Goal: Task Accomplishment & Management: Use online tool/utility

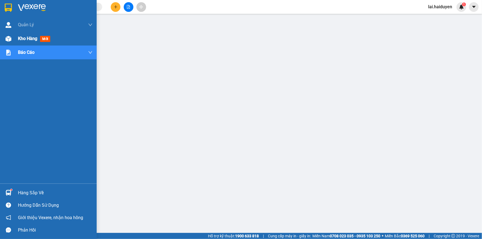
click at [18, 38] on span "Kho hàng" at bounding box center [27, 38] width 19 height 5
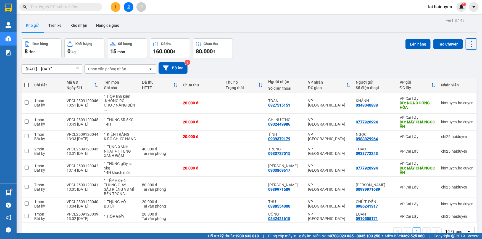
scroll to position [25, 0]
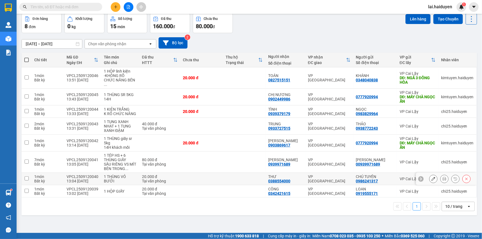
click at [119, 173] on td "1 THÙNG VỎ BƯỞI" at bounding box center [120, 179] width 38 height 12
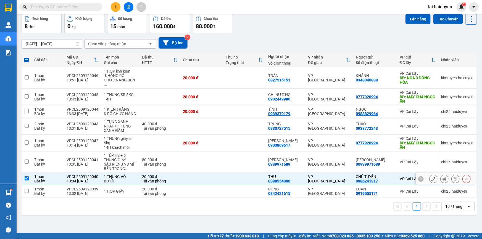
click at [204, 175] on td at bounding box center [201, 179] width 43 height 12
checkbox input "false"
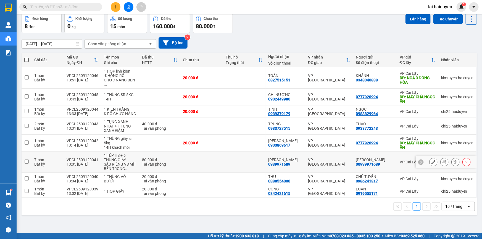
click at [201, 159] on td at bounding box center [201, 162] width 43 height 21
checkbox input "true"
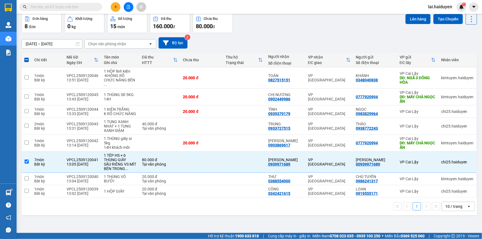
scroll to position [0, 0]
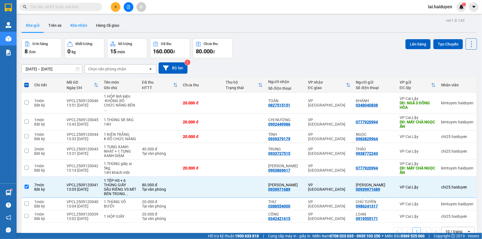
click at [75, 25] on button "Kho nhận" at bounding box center [79, 25] width 26 height 13
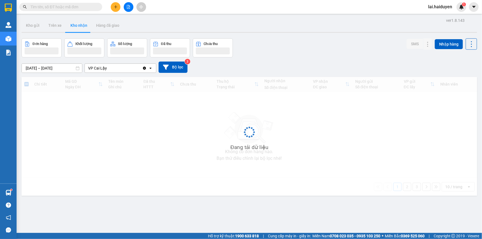
click at [65, 71] on div "ver 1.8.143 Kho gửi Trên xe Kho nhận Hàng đã giao Đơn hàng Khối lượng Số lượng …" at bounding box center [249, 136] width 460 height 239
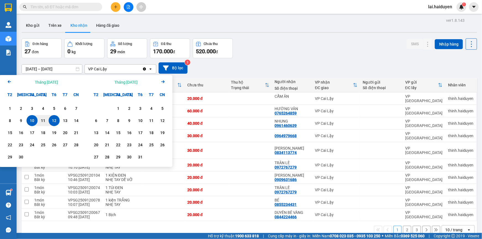
click at [11, 81] on icon "Previous month." at bounding box center [9, 81] width 3 height 3
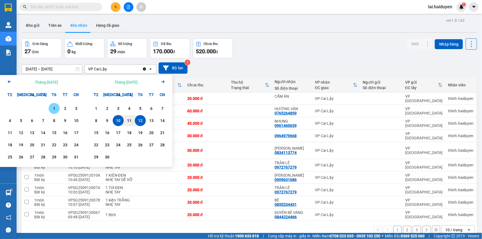
click at [51, 107] on div "1" at bounding box center [54, 108] width 8 height 7
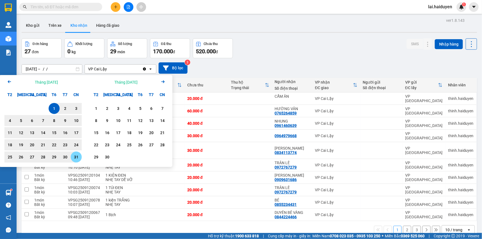
click at [75, 160] on div "31" at bounding box center [76, 157] width 8 height 7
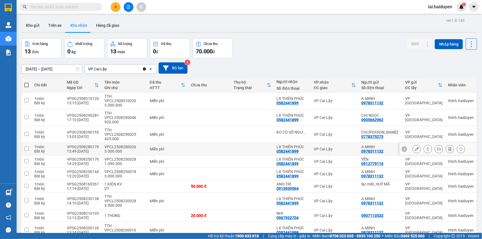
scroll to position [25, 0]
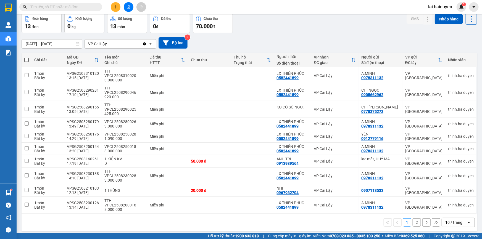
click at [448, 220] on div "10 / trang" at bounding box center [453, 223] width 17 height 6
click at [447, 191] on div "100 / trang" at bounding box center [454, 188] width 33 height 10
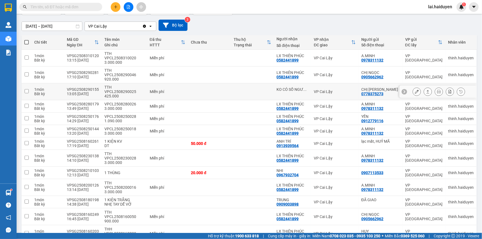
scroll to position [0, 0]
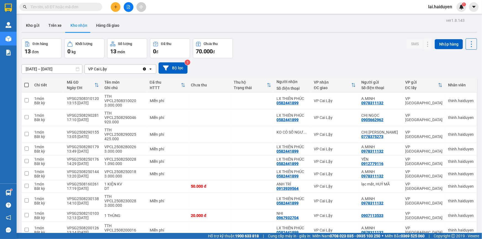
click at [44, 70] on input "[DATE] – [DATE]" at bounding box center [52, 69] width 60 height 9
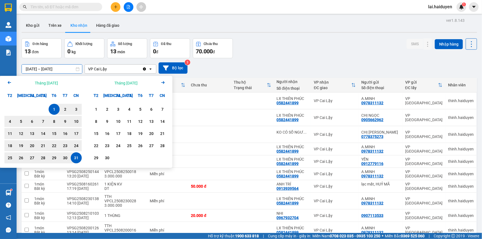
click at [8, 84] on icon "Arrow Left" at bounding box center [9, 82] width 7 height 7
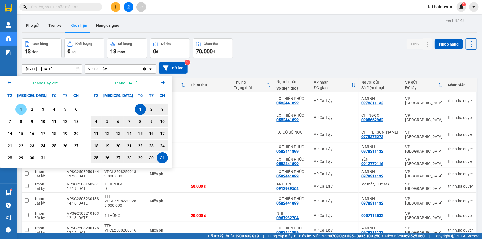
click at [20, 108] on div "1" at bounding box center [21, 109] width 8 height 7
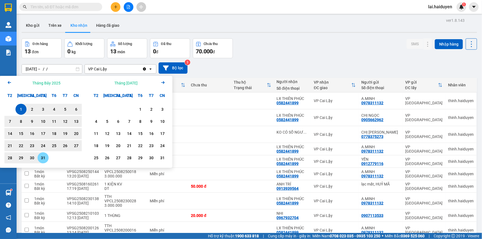
click at [45, 157] on div "31" at bounding box center [43, 158] width 8 height 7
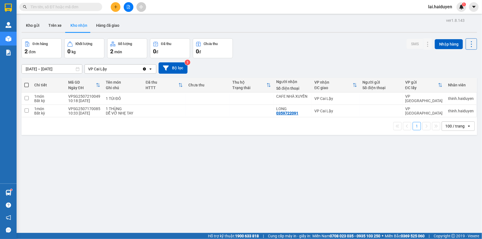
click at [57, 69] on input "[DATE] – [DATE]" at bounding box center [52, 69] width 60 height 9
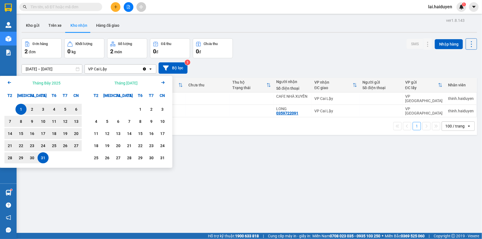
click at [13, 83] on div "Arrow Left Tháng [DATE]" at bounding box center [43, 83] width 86 height 14
click at [10, 82] on icon "Arrow Left" at bounding box center [9, 82] width 7 height 7
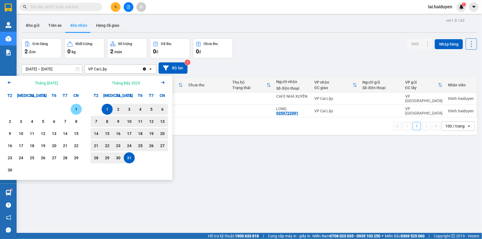
click at [77, 110] on div "1" at bounding box center [76, 109] width 8 height 7
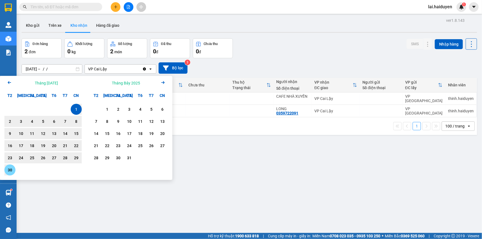
click at [11, 170] on div "30" at bounding box center [10, 170] width 8 height 7
type input "[DATE] – [DATE]"
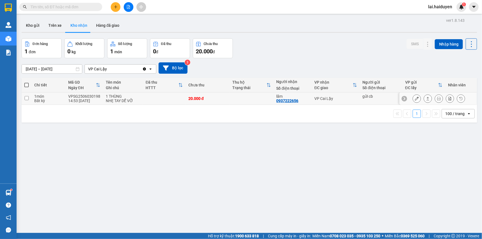
click at [246, 101] on td at bounding box center [252, 99] width 44 height 12
checkbox input "true"
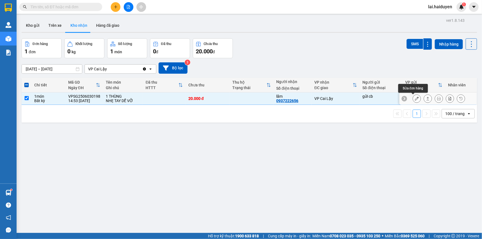
click at [415, 99] on icon at bounding box center [417, 99] width 4 height 4
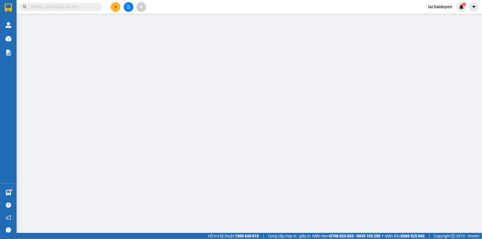
type input "gửi cb"
type input "0937222656"
type input "lãm"
type input "20.000"
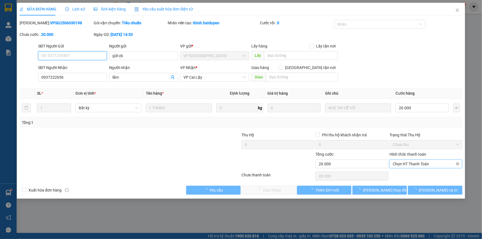
click at [405, 166] on span "Chọn HT Thanh Toán" at bounding box center [426, 164] width 66 height 8
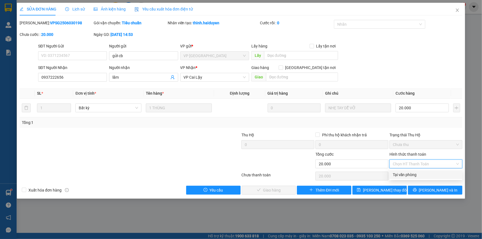
click at [404, 174] on div "Tại văn phòng" at bounding box center [426, 175] width 66 height 6
type input "0"
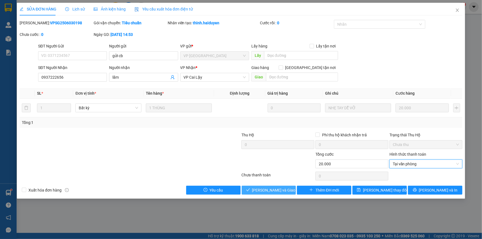
click at [275, 192] on span "[PERSON_NAME] và Giao hàng" at bounding box center [278, 190] width 53 height 6
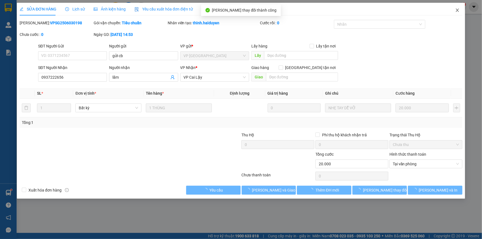
click at [459, 10] on icon "close" at bounding box center [457, 10] width 4 height 4
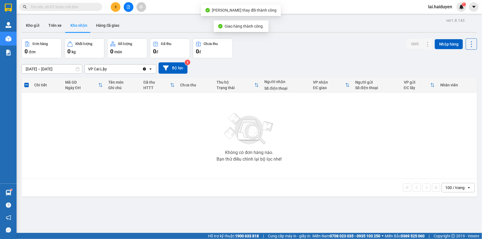
click at [48, 70] on input "[DATE] – [DATE]" at bounding box center [52, 69] width 60 height 9
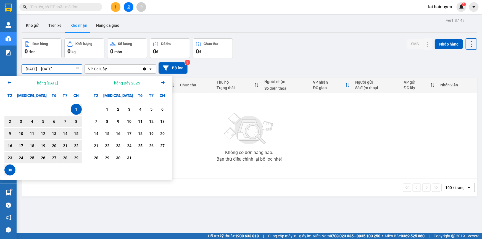
click at [9, 84] on icon "Previous month." at bounding box center [9, 82] width 3 height 3
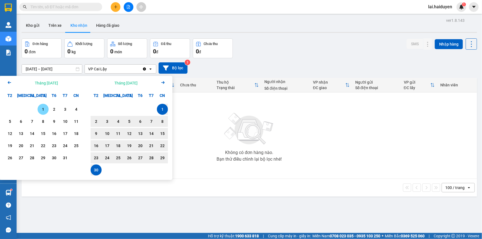
click at [44, 108] on div "1" at bounding box center [43, 109] width 8 height 7
click at [63, 156] on div "31" at bounding box center [65, 158] width 8 height 7
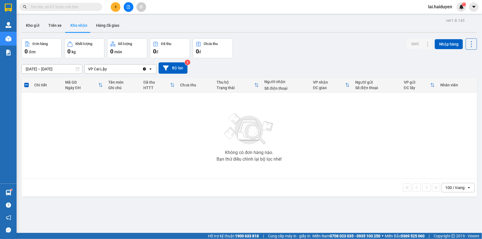
click at [41, 68] on input "[DATE] – [DATE]" at bounding box center [52, 69] width 60 height 9
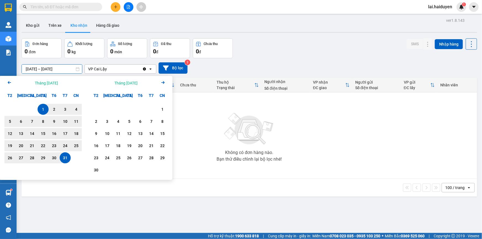
click at [9, 82] on icon "Arrow Left" at bounding box center [9, 82] width 7 height 7
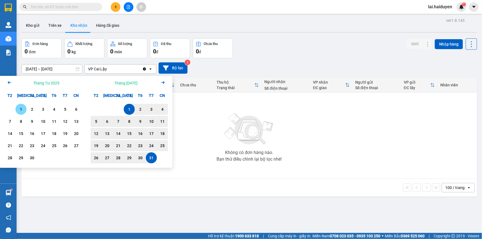
click at [16, 108] on div "1" at bounding box center [20, 109] width 11 height 11
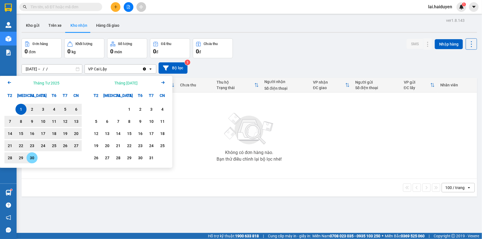
click at [30, 156] on div "30" at bounding box center [32, 158] width 8 height 7
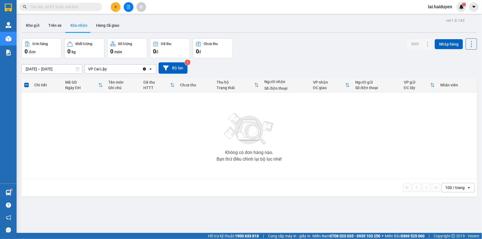
click at [52, 67] on input "[DATE] – [DATE]" at bounding box center [52, 69] width 60 height 9
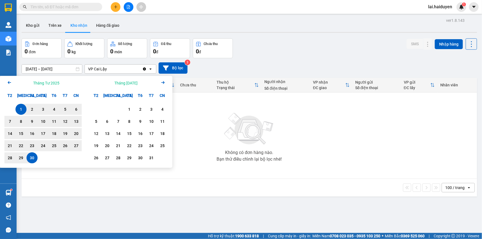
click at [11, 81] on icon "Arrow Left" at bounding box center [9, 82] width 7 height 7
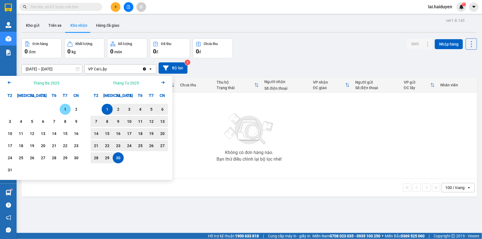
click at [65, 108] on div "1" at bounding box center [65, 109] width 8 height 7
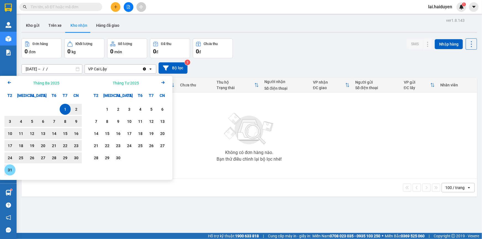
click at [11, 169] on div "31" at bounding box center [10, 170] width 8 height 7
type input "[DATE] – [DATE]"
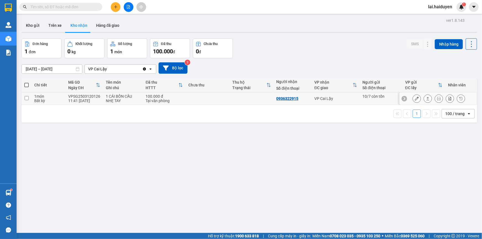
click at [415, 99] on icon at bounding box center [417, 99] width 4 height 4
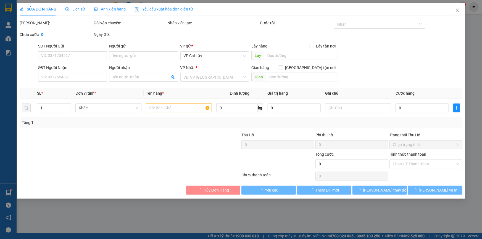
type input "10/7 còn tồn"
type input "0936322915"
type input "100.000"
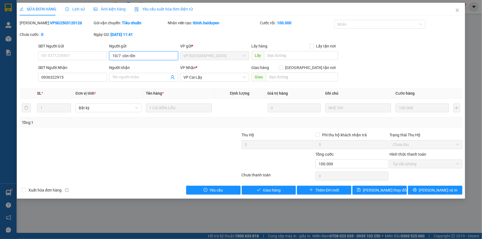
drag, startPoint x: 121, startPoint y: 56, endPoint x: 107, endPoint y: 56, distance: 13.8
click at [107, 56] on div "SĐT Người Gửi VD: 0371234567 Người gửi 10/7 còn tồn 10/7 còn tồn VP gửi * VP [G…" at bounding box center [250, 52] width 427 height 19
type input "12/9 còn tồn"
click at [390, 190] on span "[PERSON_NAME] thay đổi" at bounding box center [385, 190] width 44 height 6
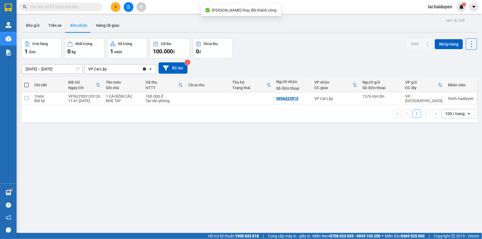
click at [56, 72] on div "ver 1.8.143 Kho gửi Trên xe Kho nhận Hàng đã giao Đơn hàng 1 đơn Khối lượng 0 k…" at bounding box center [249, 136] width 460 height 239
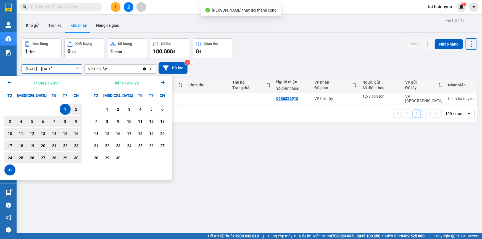
click at [10, 81] on icon "Arrow Left" at bounding box center [9, 82] width 7 height 7
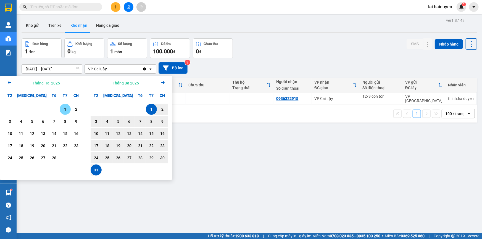
click at [64, 108] on div "1" at bounding box center [65, 109] width 8 height 7
click at [53, 161] on div "28" at bounding box center [54, 158] width 8 height 7
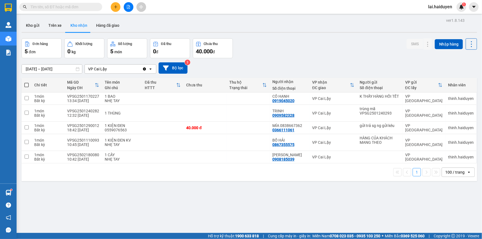
click at [55, 71] on div "ver 1.8.143 Kho gửi Trên xe Kho nhận Hàng đã giao Đơn hàng 5 đơn Khối lượng 0 k…" at bounding box center [249, 136] width 460 height 239
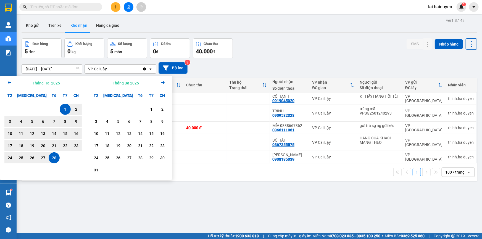
click at [162, 82] on icon "Arrow Right" at bounding box center [163, 82] width 7 height 7
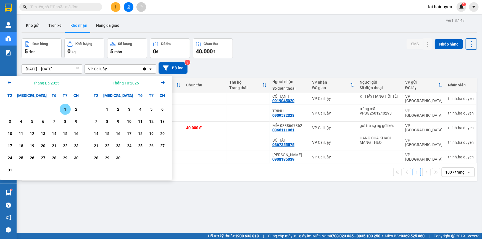
click at [162, 82] on icon "Arrow Right" at bounding box center [163, 82] width 7 height 7
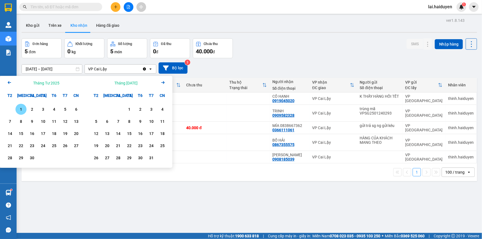
click at [162, 82] on icon "Arrow Right" at bounding box center [163, 82] width 7 height 7
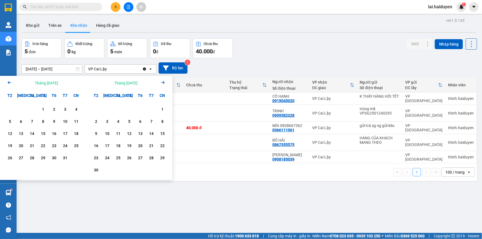
click at [163, 83] on icon "Arrow Right" at bounding box center [163, 82] width 7 height 7
click at [103, 108] on div "1" at bounding box center [107, 109] width 8 height 7
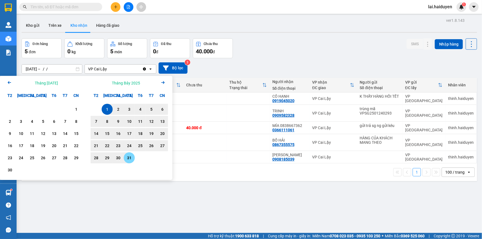
click at [129, 157] on div "31" at bounding box center [129, 158] width 8 height 7
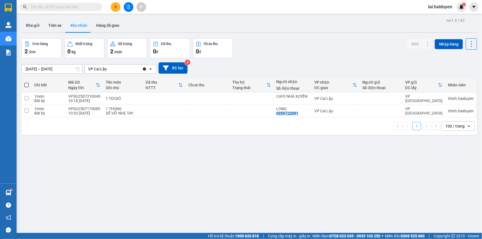
click at [65, 68] on input "[DATE] – [DATE]" at bounding box center [52, 69] width 60 height 9
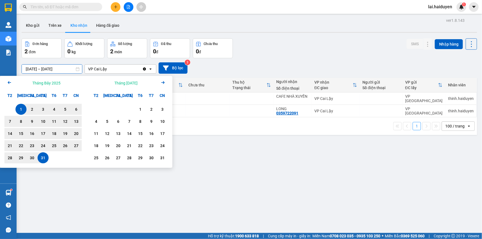
click at [162, 83] on icon "Next month." at bounding box center [162, 82] width 3 height 3
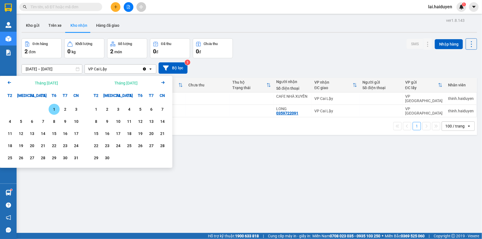
click at [50, 106] on div "1" at bounding box center [54, 109] width 8 height 7
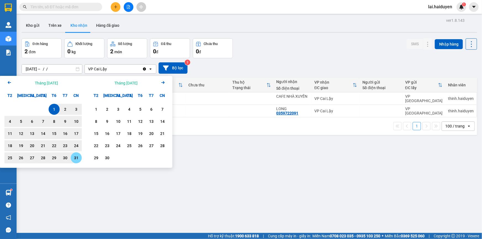
click at [74, 156] on div "31" at bounding box center [76, 158] width 8 height 7
type input "[DATE] – [DATE]"
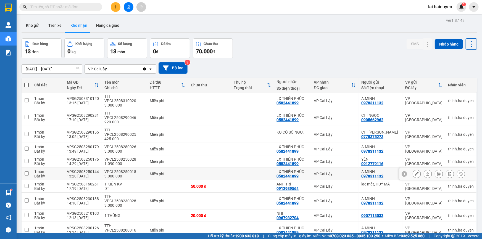
scroll to position [43, 0]
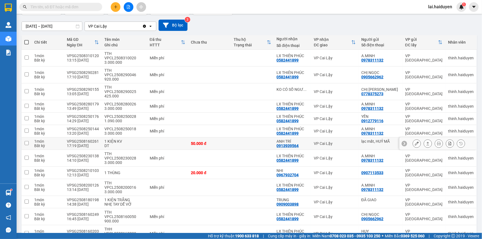
click at [221, 141] on div "50.000 đ" at bounding box center [209, 143] width 37 height 4
checkbox input "true"
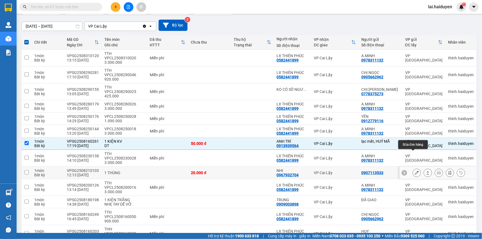
click at [415, 171] on icon at bounding box center [417, 173] width 4 height 4
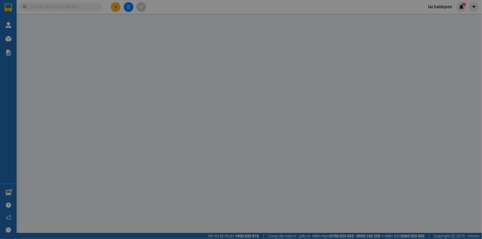
type input "0907113533"
type input "0967932704"
type input "NHI"
type input "20.000"
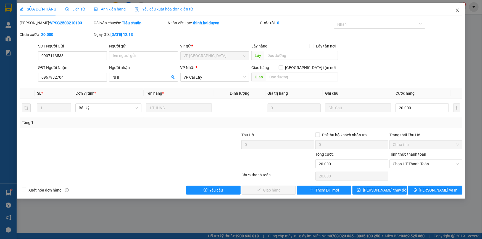
click at [456, 11] on icon "close" at bounding box center [457, 10] width 4 height 4
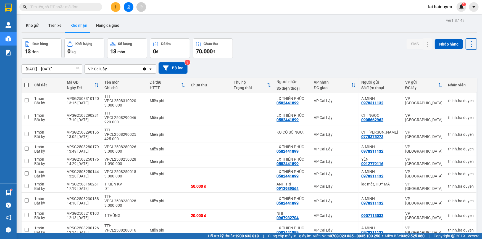
click at [88, 10] on input "text" at bounding box center [62, 7] width 65 height 6
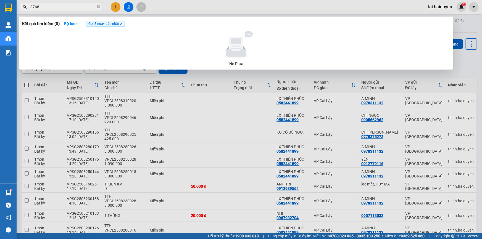
type input "3768"
click at [121, 25] on icon "close" at bounding box center [121, 23] width 3 height 3
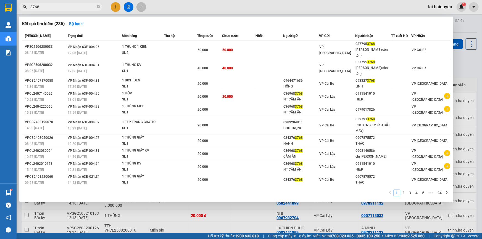
click at [441, 7] on div at bounding box center [241, 119] width 482 height 239
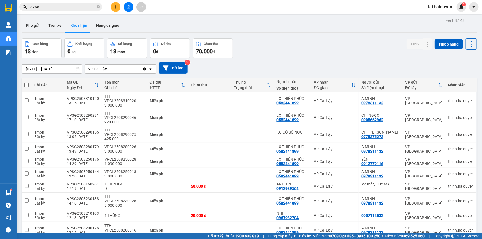
click at [442, 5] on span "lai.haiduyen" at bounding box center [440, 6] width 33 height 7
click at [438, 17] on span "Đăng xuất" at bounding box center [444, 17] width 23 height 6
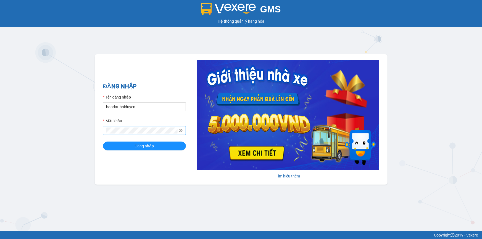
click at [122, 134] on span at bounding box center [144, 130] width 83 height 9
type input "lai.haiduyen"
click at [155, 143] on button "Đăng nhập" at bounding box center [144, 146] width 83 height 9
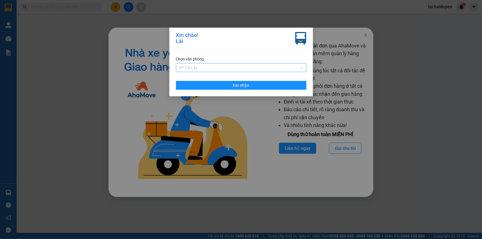
click at [227, 67] on span "VP Cai Lậy" at bounding box center [241, 68] width 124 height 8
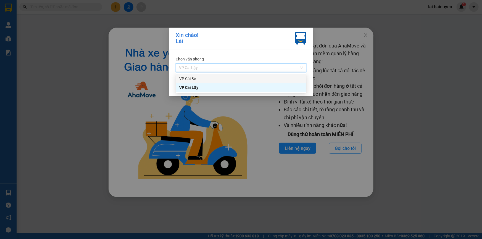
click at [219, 76] on div "VP Cái Bè" at bounding box center [241, 79] width 124 height 6
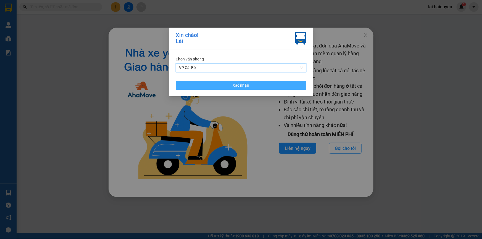
click at [220, 86] on button "Xác nhận" at bounding box center [241, 85] width 130 height 9
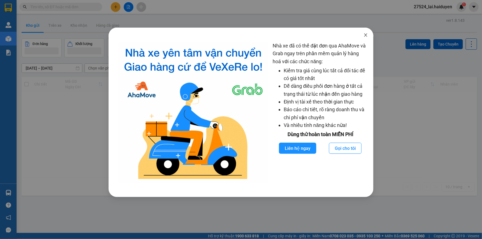
click at [364, 36] on icon "close" at bounding box center [366, 35] width 4 height 4
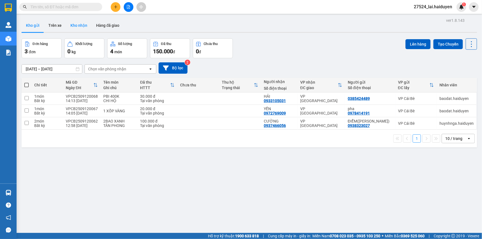
click at [80, 25] on button "Kho nhận" at bounding box center [79, 25] width 26 height 13
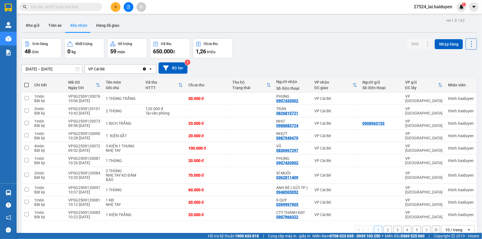
click at [76, 4] on input "text" at bounding box center [62, 7] width 65 height 6
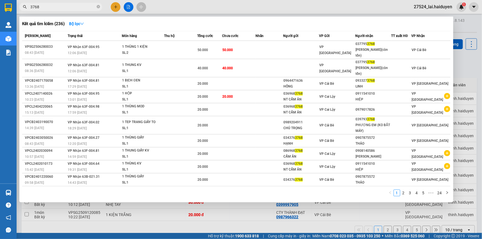
type input "3768"
click at [250, 11] on div at bounding box center [241, 119] width 482 height 239
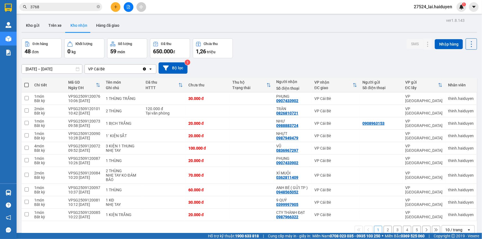
click at [58, 70] on input "[DATE] – [DATE]" at bounding box center [52, 69] width 60 height 9
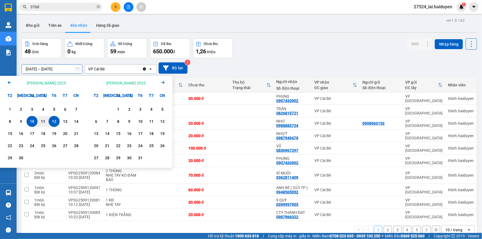
click at [7, 83] on icon "Arrow Left" at bounding box center [9, 82] width 7 height 7
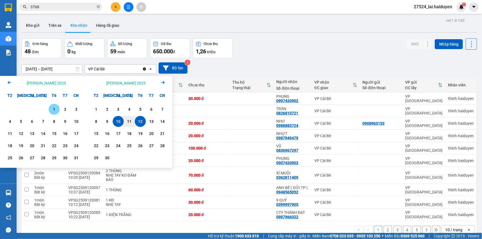
click at [52, 107] on div "1" at bounding box center [54, 109] width 8 height 7
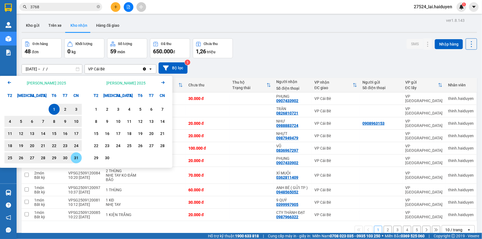
click at [77, 161] on div "31" at bounding box center [76, 157] width 11 height 11
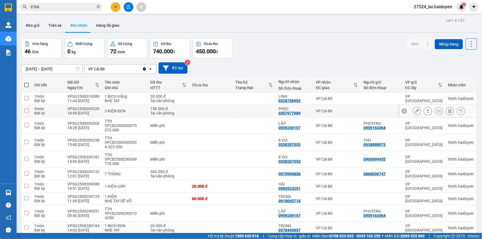
scroll to position [25, 0]
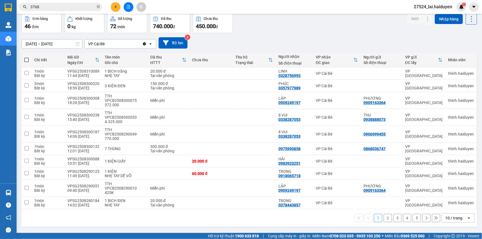
click at [457, 215] on div "10 / trang" at bounding box center [453, 218] width 17 height 6
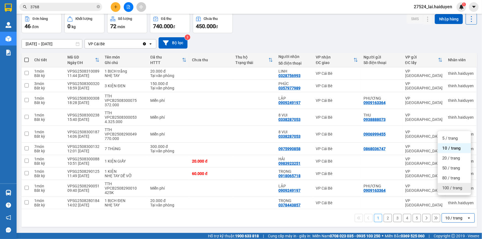
click at [457, 190] on span "100 / trang" at bounding box center [452, 188] width 20 height 6
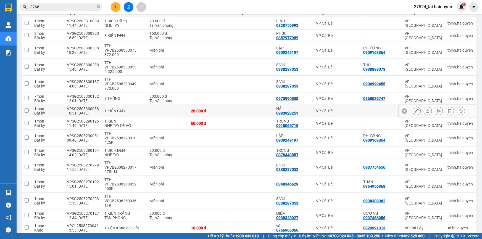
scroll to position [0, 0]
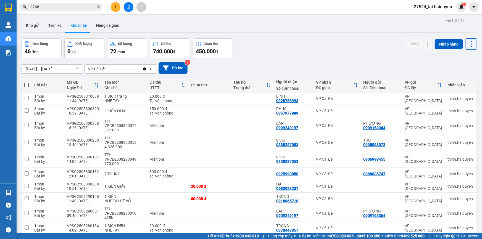
click at [48, 71] on input "[DATE] – [DATE]" at bounding box center [52, 69] width 60 height 9
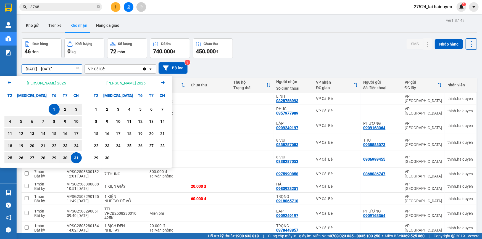
click at [9, 83] on icon "Arrow Left" at bounding box center [9, 82] width 7 height 7
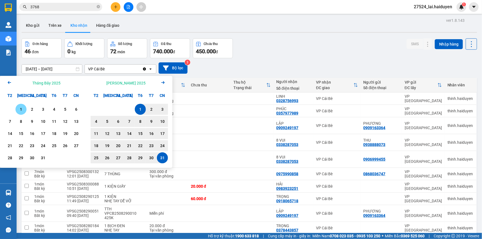
click at [19, 108] on div "1" at bounding box center [21, 109] width 8 height 7
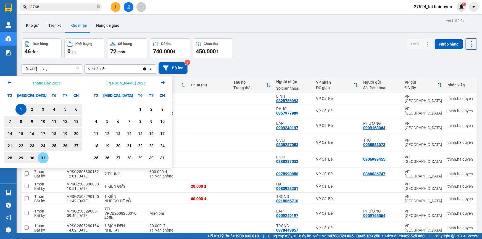
click at [41, 158] on div "31" at bounding box center [43, 158] width 8 height 7
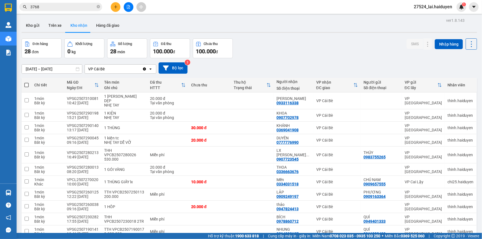
click at [49, 69] on input "[DATE] – [DATE]" at bounding box center [52, 69] width 60 height 9
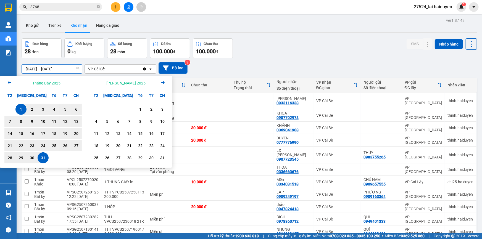
click at [9, 81] on icon "Arrow Left" at bounding box center [9, 82] width 7 height 7
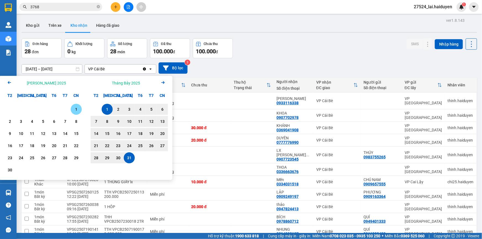
click at [77, 106] on div "1" at bounding box center [76, 109] width 8 height 7
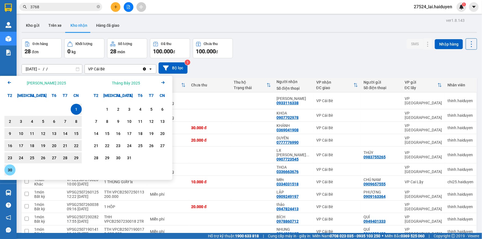
click at [9, 172] on div "30" at bounding box center [10, 170] width 8 height 7
type input "[DATE] – [DATE]"
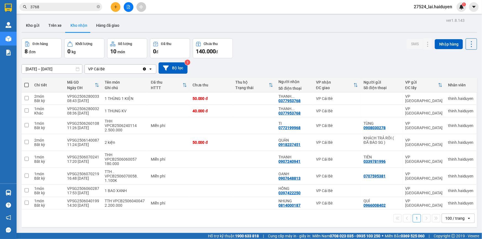
click at [51, 70] on input "[DATE] – [DATE]" at bounding box center [52, 69] width 60 height 9
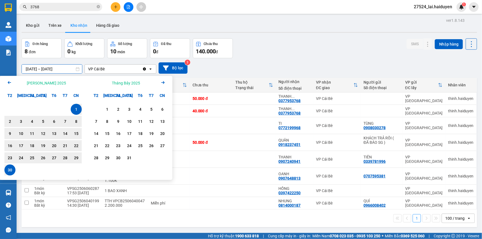
click at [164, 82] on icon "Next month." at bounding box center [162, 82] width 3 height 3
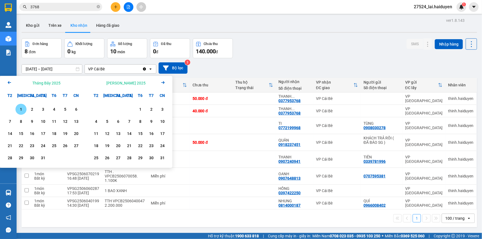
click at [314, 47] on div "Đơn hàng 8 đơn Khối lượng 0 kg Số lượng 10 món Đã thu 0 đ Chưa thu 140.000 đ SM…" at bounding box center [250, 48] width 456 height 20
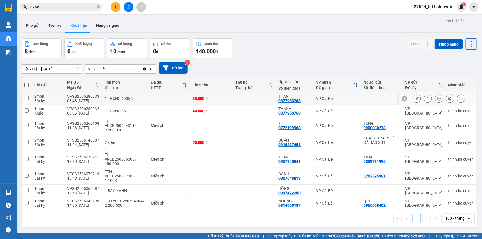
click at [84, 95] on div "VPSG2506280033" at bounding box center [83, 96] width 32 height 4
checkbox input "true"
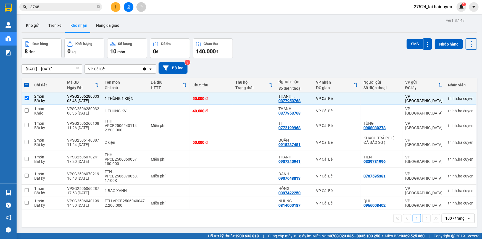
click at [301, 58] on div "01/06/2025 – 30/06/2025 Press the down arrow key to interact with the calendar …" at bounding box center [250, 68] width 456 height 20
click at [287, 102] on div "0377953768" at bounding box center [290, 101] width 22 height 4
copy div "0377953768"
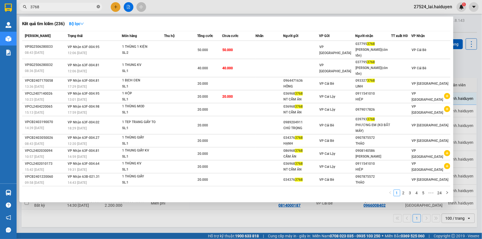
click at [99, 5] on icon "close-circle" at bounding box center [98, 6] width 3 height 3
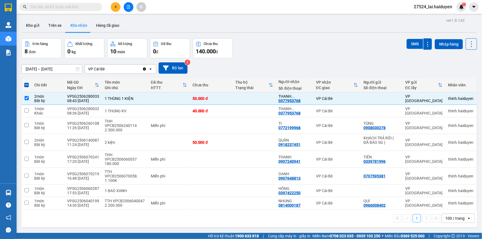
paste input "0377953768"
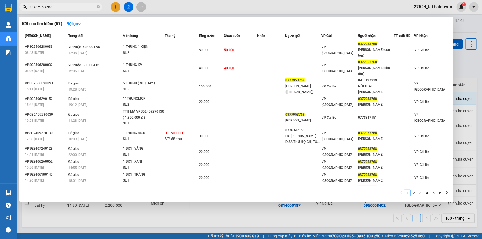
type input "0377953768"
click at [382, 9] on div at bounding box center [241, 119] width 482 height 239
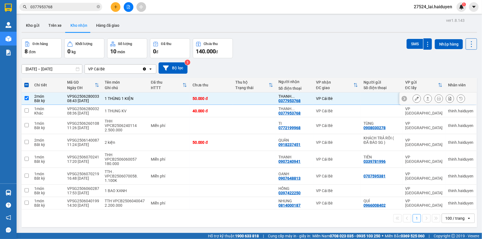
click at [165, 101] on td at bounding box center [169, 99] width 42 height 12
checkbox input "false"
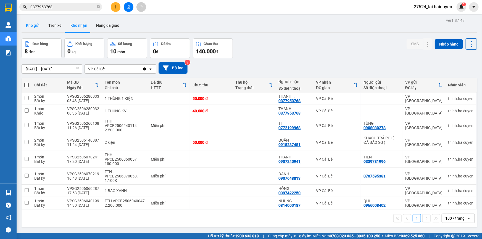
click at [36, 25] on button "Kho gửi" at bounding box center [33, 25] width 22 height 13
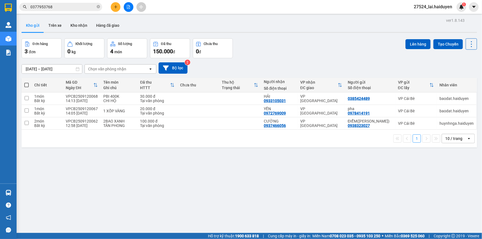
click at [348, 48] on div "Đơn hàng 3 đơn Khối lượng 0 kg Số lượng 4 món Đã thu 150.000 đ Chưa thu 0 đ Lên…" at bounding box center [250, 48] width 456 height 20
click at [102, 139] on div "1 10 / trang open" at bounding box center [249, 138] width 451 height 9
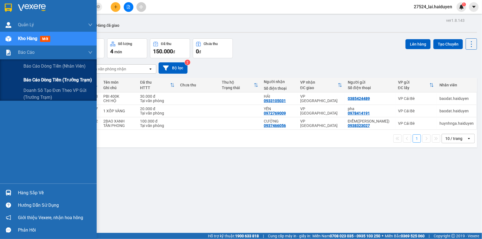
click at [42, 80] on span "Báo cáo dòng tiền (trưởng trạm)" at bounding box center [57, 80] width 69 height 7
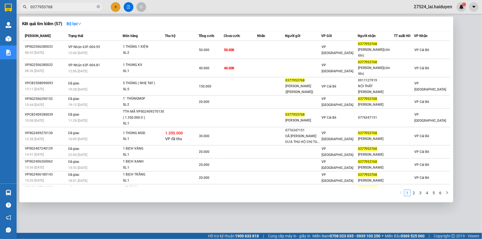
click at [75, 5] on input "0377953768" at bounding box center [62, 7] width 65 height 6
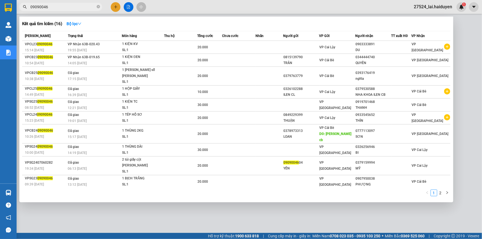
click at [262, 227] on div at bounding box center [241, 119] width 482 height 239
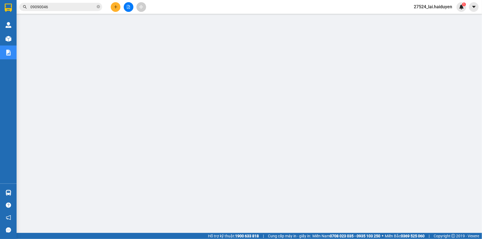
click at [35, 8] on input "09090046" at bounding box center [62, 7] width 65 height 6
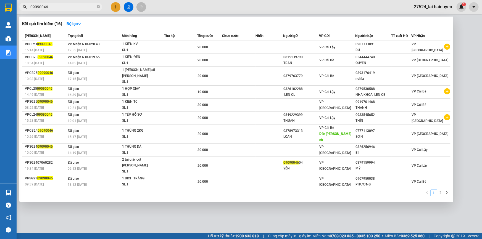
click at [35, 8] on input "09090046" at bounding box center [62, 7] width 65 height 6
paste input "VPCB2509090004"
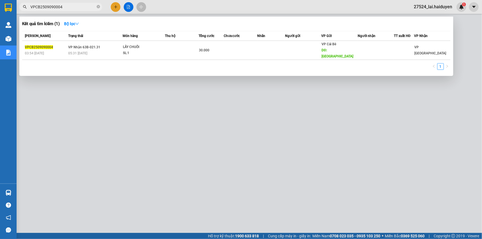
type input "VPCB2509090004"
click at [178, 2] on div at bounding box center [241, 119] width 482 height 239
